Goal: Task Accomplishment & Management: Complete application form

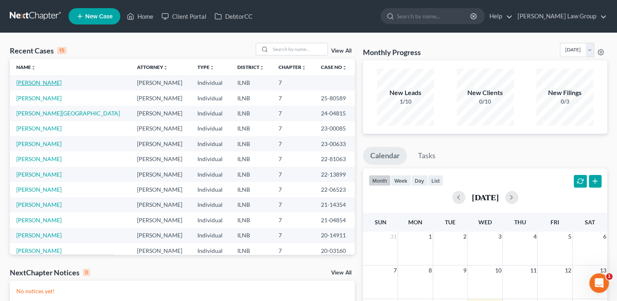
click at [42, 84] on link "[PERSON_NAME]" at bounding box center [38, 82] width 45 height 7
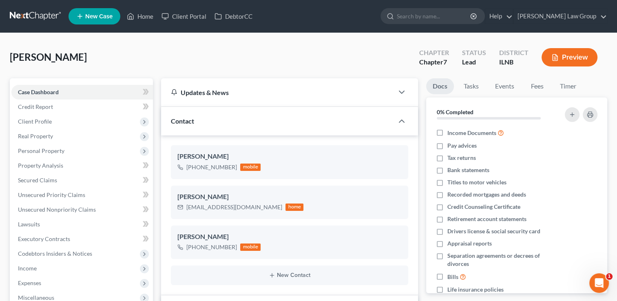
scroll to position [144, 0]
click at [81, 208] on span "Unsecured Nonpriority Claims" at bounding box center [57, 209] width 78 height 7
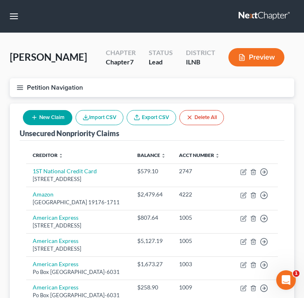
click at [42, 120] on button "New Claim" at bounding box center [47, 117] width 49 height 15
select select "0"
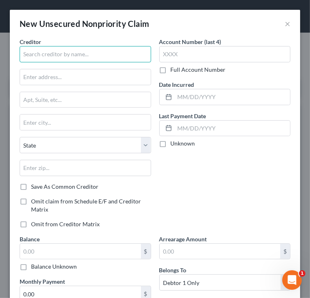
click at [49, 60] on input "text" at bounding box center [85, 54] width 131 height 16
type input "American Express"
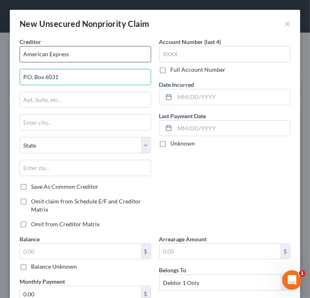
type input "P.O. Box 6031"
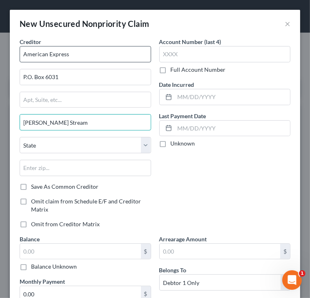
type input "[PERSON_NAME] Stream"
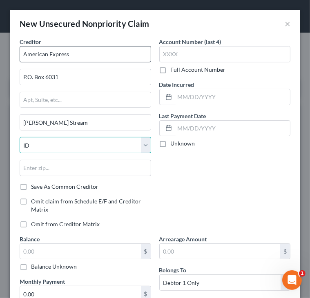
select select "14"
click at [49, 60] on input "American Express" at bounding box center [85, 54] width 131 height 16
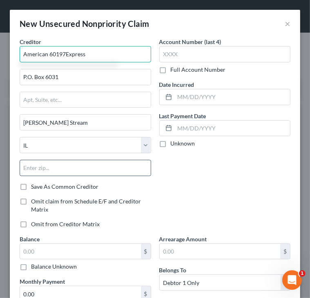
type input "American 60197Express"
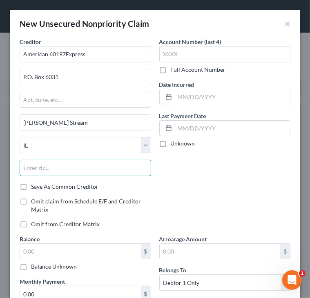
click at [24, 166] on input "text" at bounding box center [85, 168] width 131 height 16
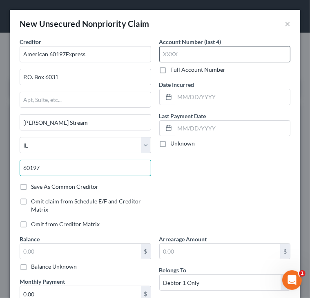
type input "60197"
click at [174, 55] on input "text" at bounding box center [224, 54] width 131 height 16
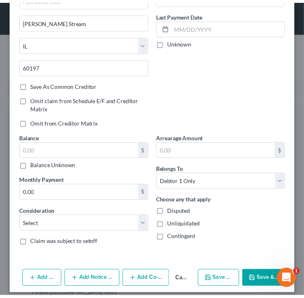
scroll to position [103, 0]
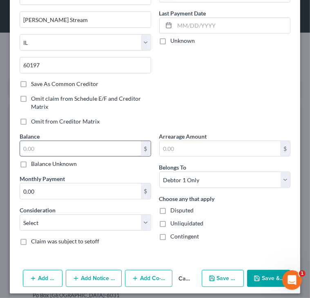
type input "1008"
click at [109, 147] on input "text" at bounding box center [80, 149] width 121 height 16
type input "18,347.35"
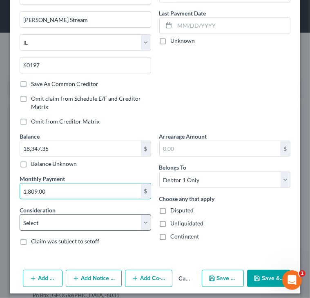
type input "1,809.00"
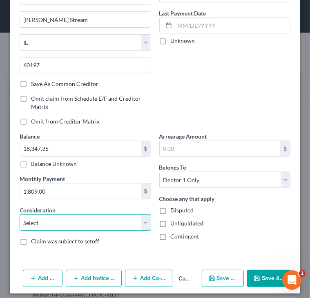
click at [81, 223] on select "Select Cable / Satellite Services Collection Agency Credit Card Debt Debt Couns…" at bounding box center [85, 223] width 131 height 16
select select "2"
click at [20, 215] on select "Select Cable / Satellite Services Collection Agency Credit Card Debt Debt Couns…" at bounding box center [85, 223] width 131 height 16
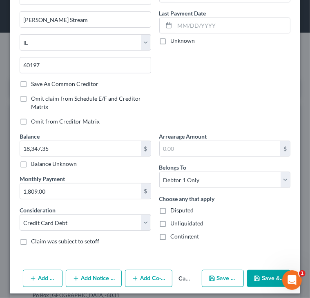
click at [257, 280] on button "Save & Close" at bounding box center [268, 278] width 43 height 17
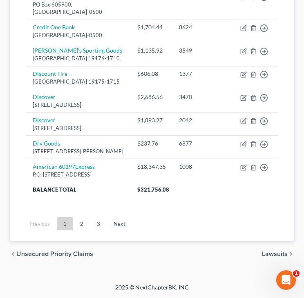
scroll to position [888, 0]
click at [96, 226] on link "3" at bounding box center [98, 224] width 16 height 13
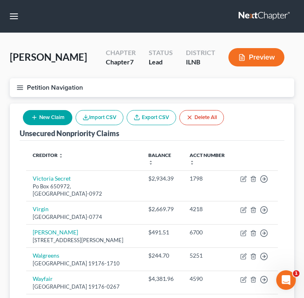
scroll to position [150, 0]
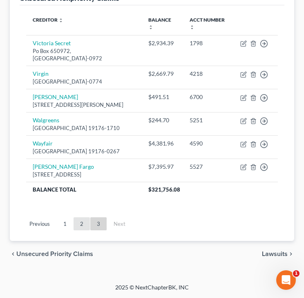
click at [82, 224] on link "2" at bounding box center [81, 224] width 16 height 13
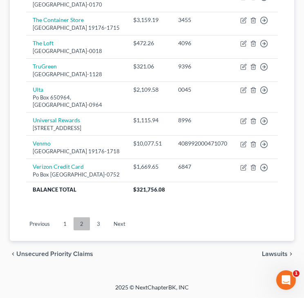
scroll to position [903, 0]
click at [64, 223] on link "1" at bounding box center [65, 224] width 16 height 13
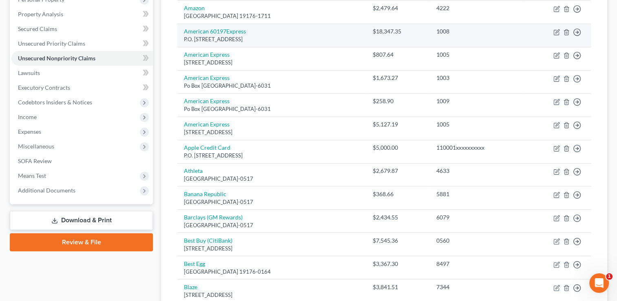
scroll to position [152, 0]
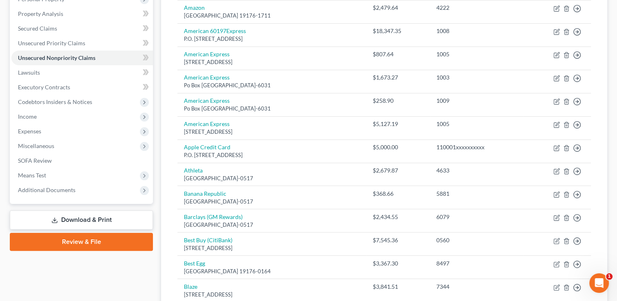
click at [78, 217] on link "Download & Print" at bounding box center [81, 220] width 143 height 19
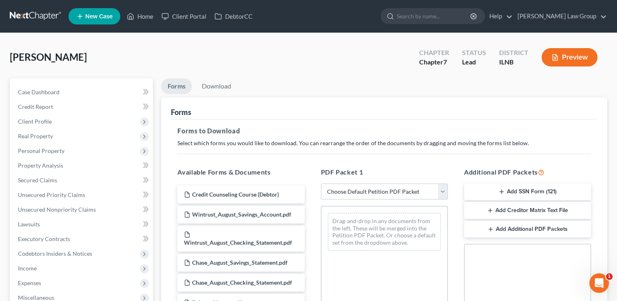
click at [386, 188] on select "Choose Default Petition PDF Packet Complete Bankruptcy Petition (all forms and …" at bounding box center [384, 192] width 127 height 16
select select "0"
click at [321, 184] on select "Choose Default Petition PDF Packet Complete Bankruptcy Petition (all forms and …" at bounding box center [384, 192] width 127 height 16
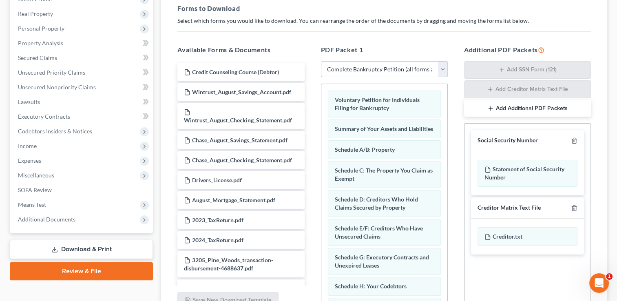
scroll to position [202, 0]
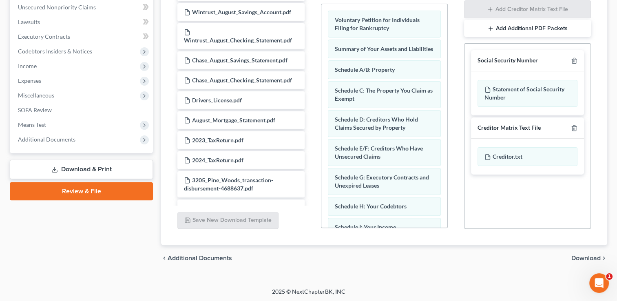
click at [583, 258] on span "Download" at bounding box center [586, 258] width 29 height 7
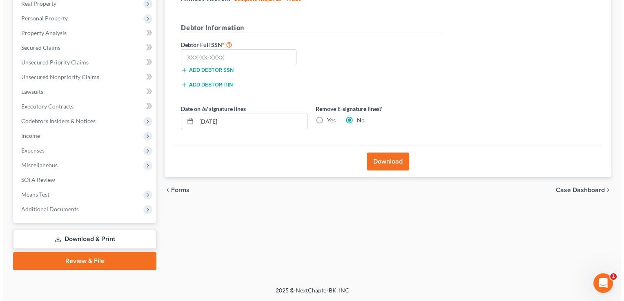
scroll to position [132, 0]
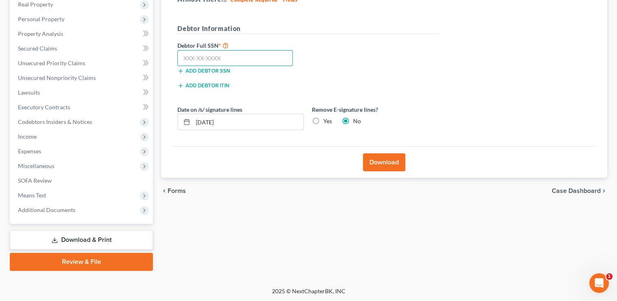
click at [235, 61] on input "text" at bounding box center [235, 58] width 115 height 16
click at [183, 56] on input "text" at bounding box center [235, 58] width 115 height 16
paste input "332-78-8132"
type input "332-78-8132"
click at [382, 166] on button "Download" at bounding box center [384, 162] width 42 height 18
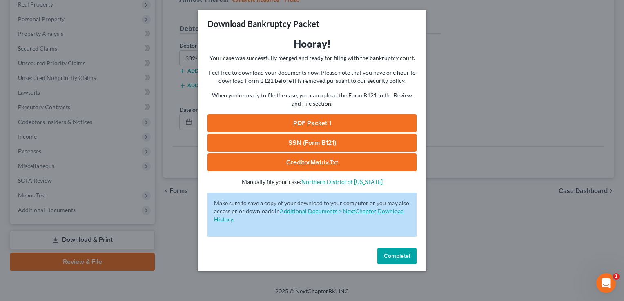
click at [326, 121] on link "PDF Packet 1" at bounding box center [311, 123] width 209 height 18
